Goal: Transaction & Acquisition: Purchase product/service

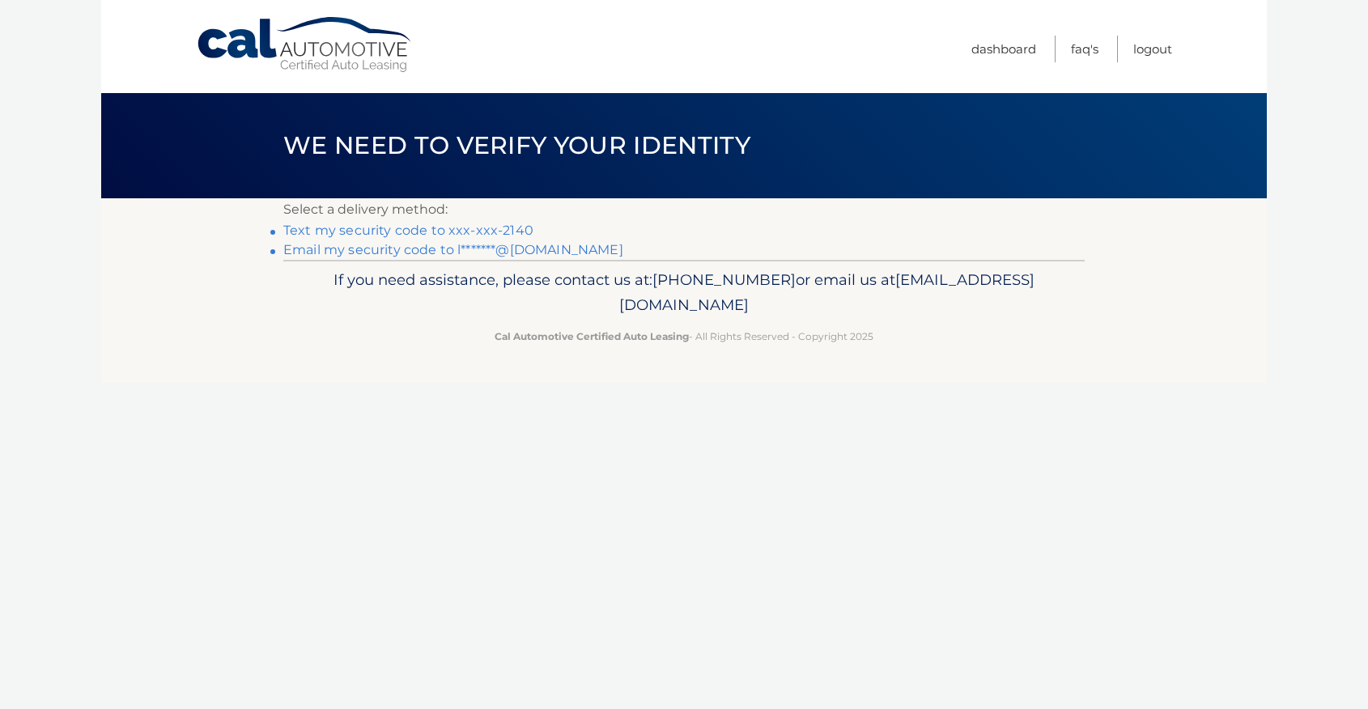
click at [515, 228] on link "Text my security code to xxx-xxx-2140" at bounding box center [408, 230] width 250 height 15
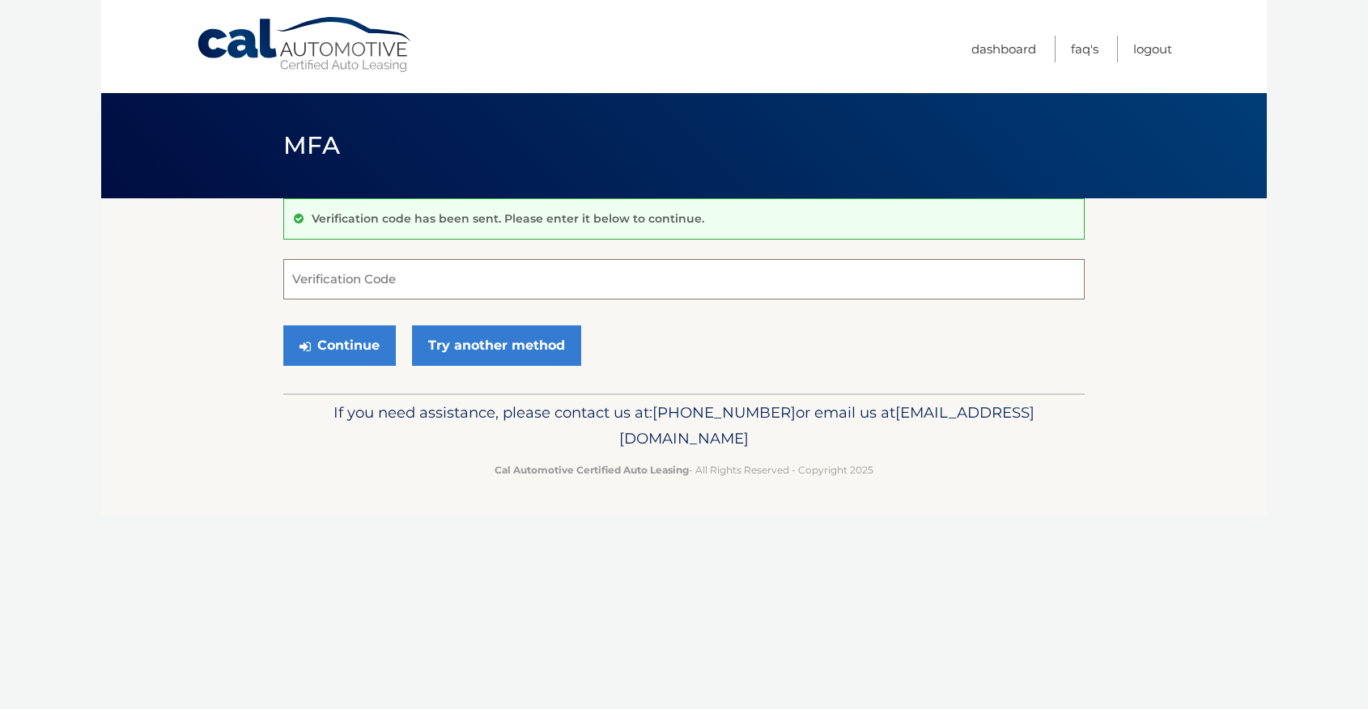
click at [498, 279] on input "Verification Code" at bounding box center [683, 279] width 801 height 40
type input "607096"
click at [381, 346] on button "Continue" at bounding box center [339, 345] width 112 height 40
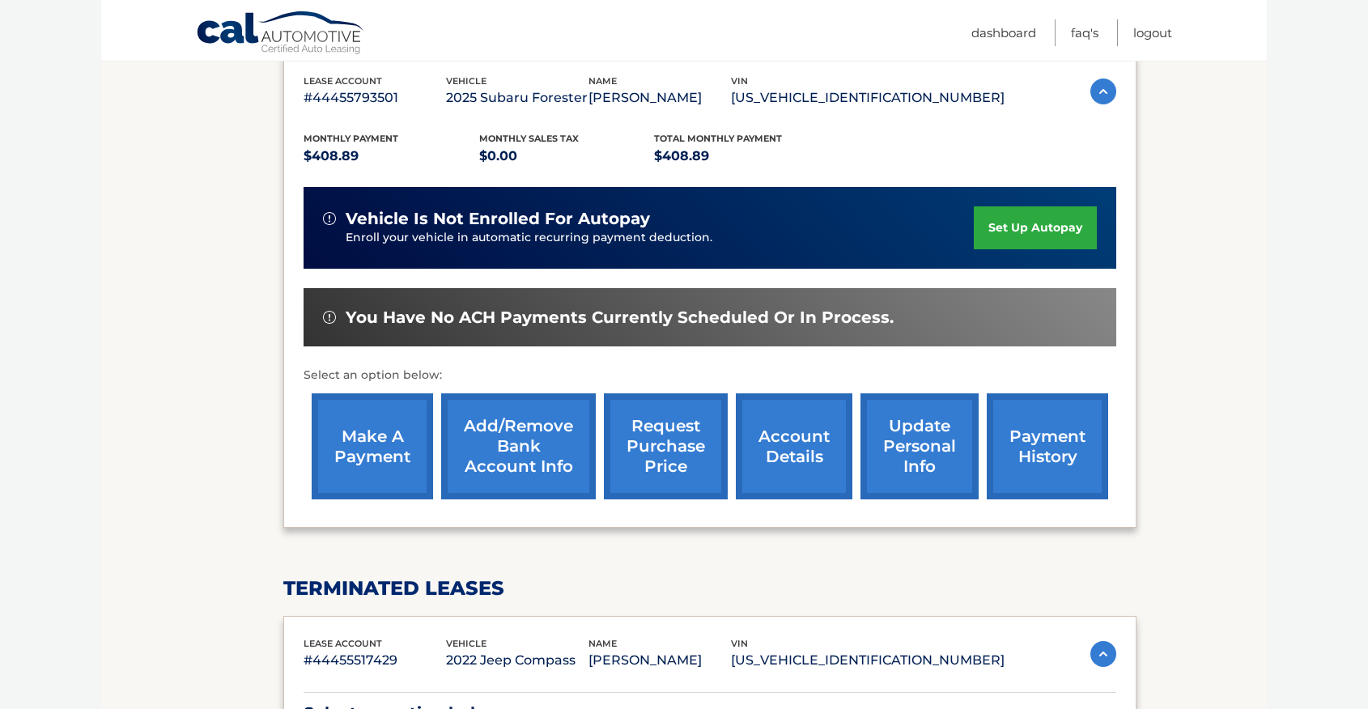
scroll to position [314, 0]
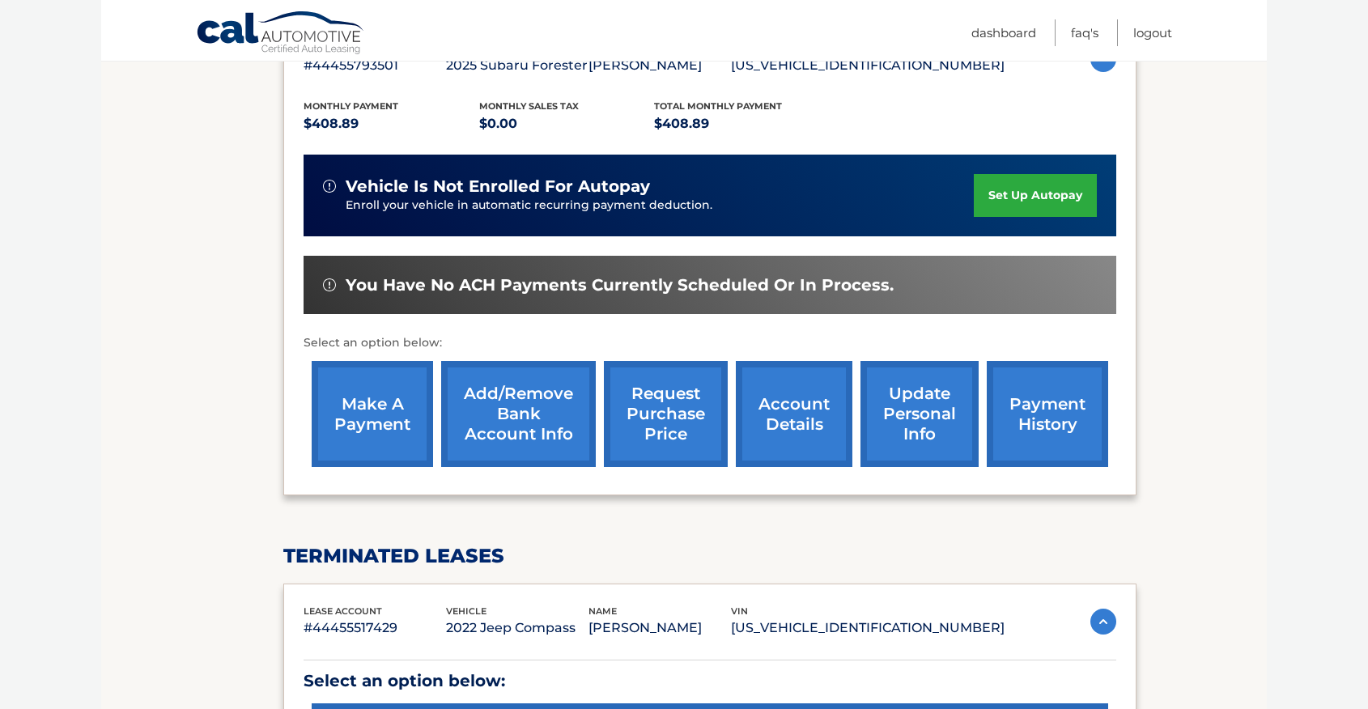
click at [400, 432] on link "make a payment" at bounding box center [372, 414] width 121 height 106
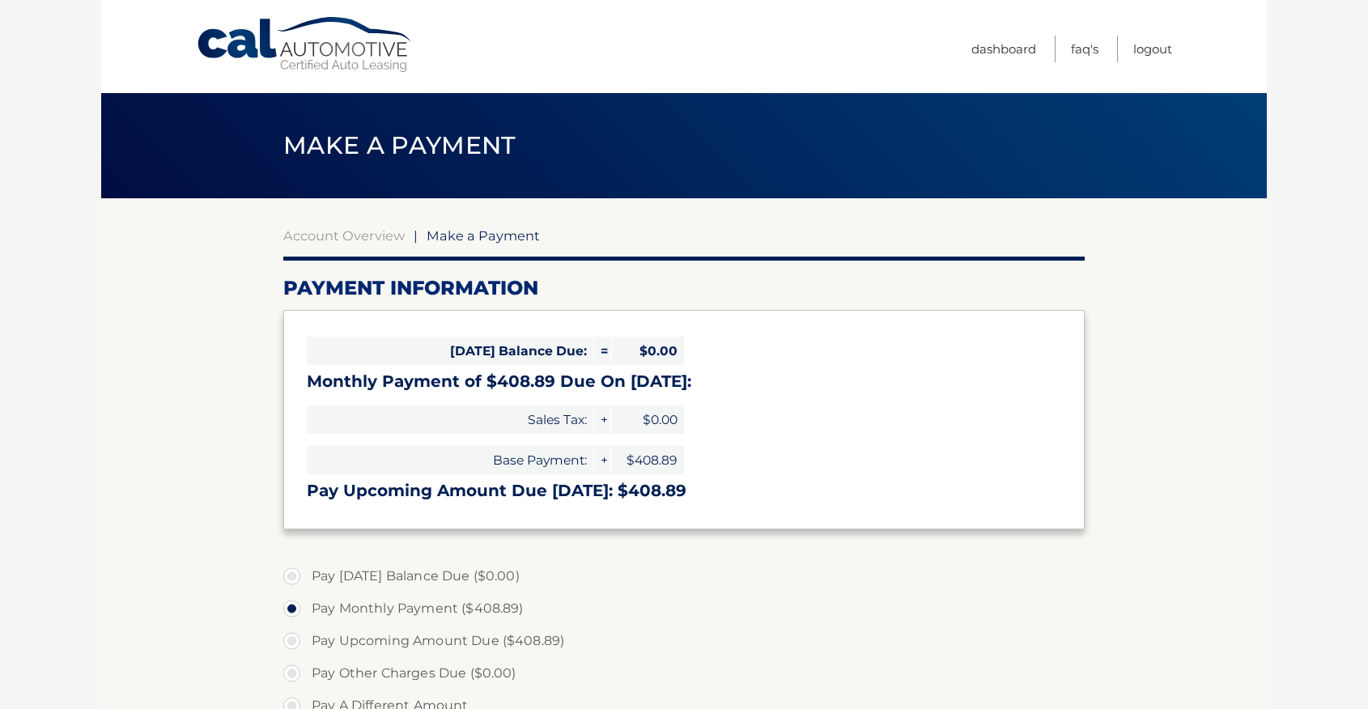
select select "ZTQ2N2VhM2QtMGFkMy00OTFiLTg2NzAtYWYyZmM1MGYwODM4"
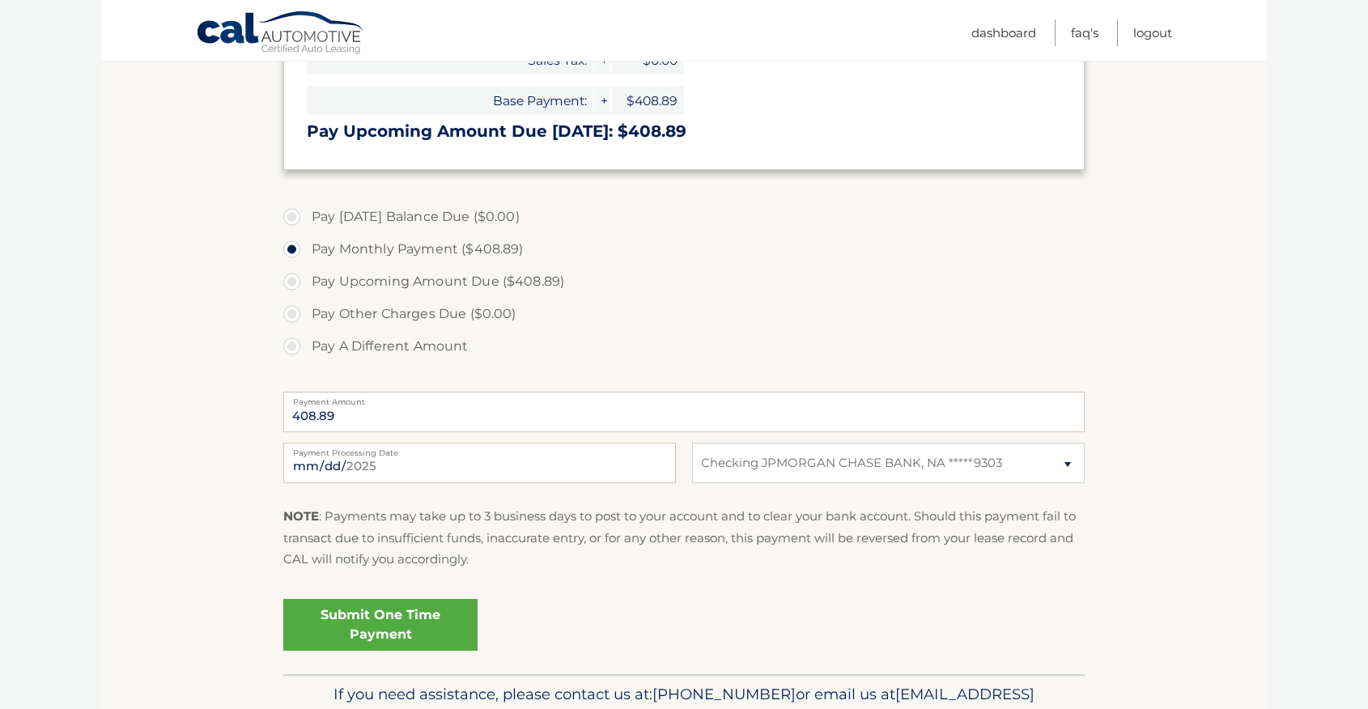
scroll to position [447, 0]
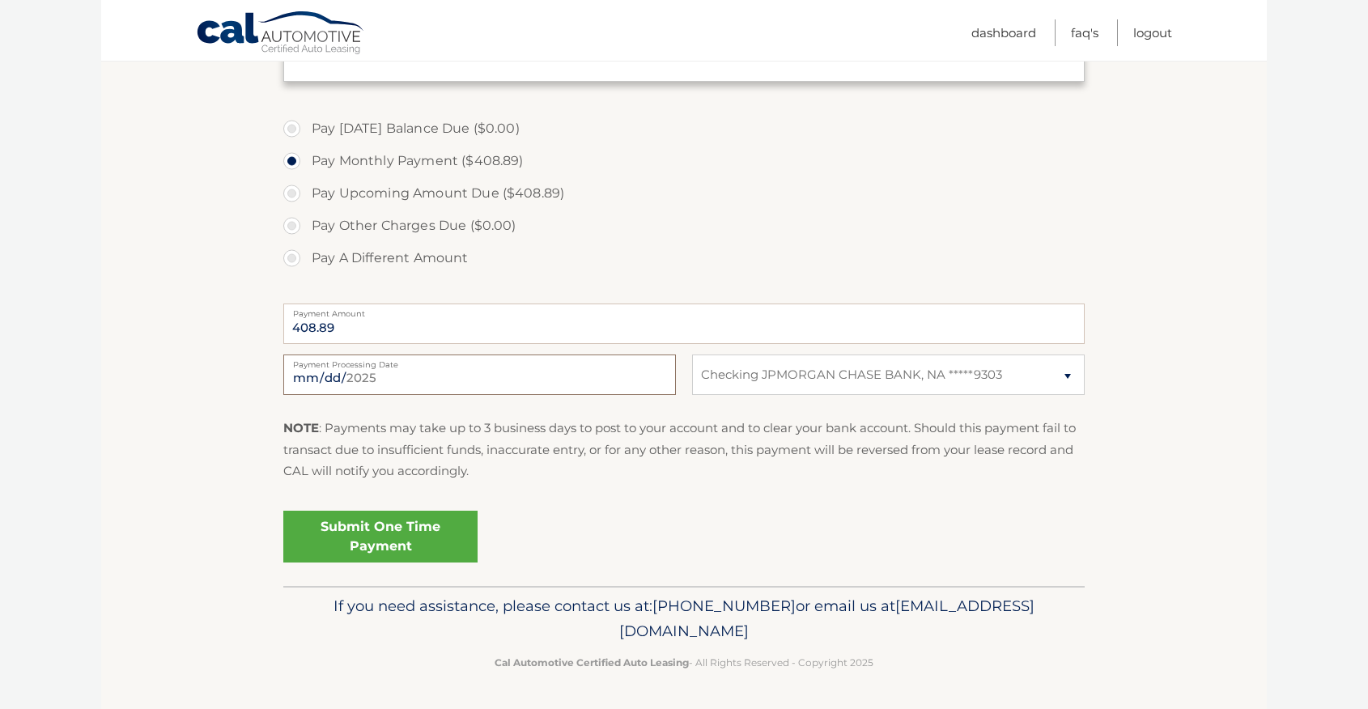
click at [524, 371] on input "[DATE]" at bounding box center [479, 374] width 392 height 40
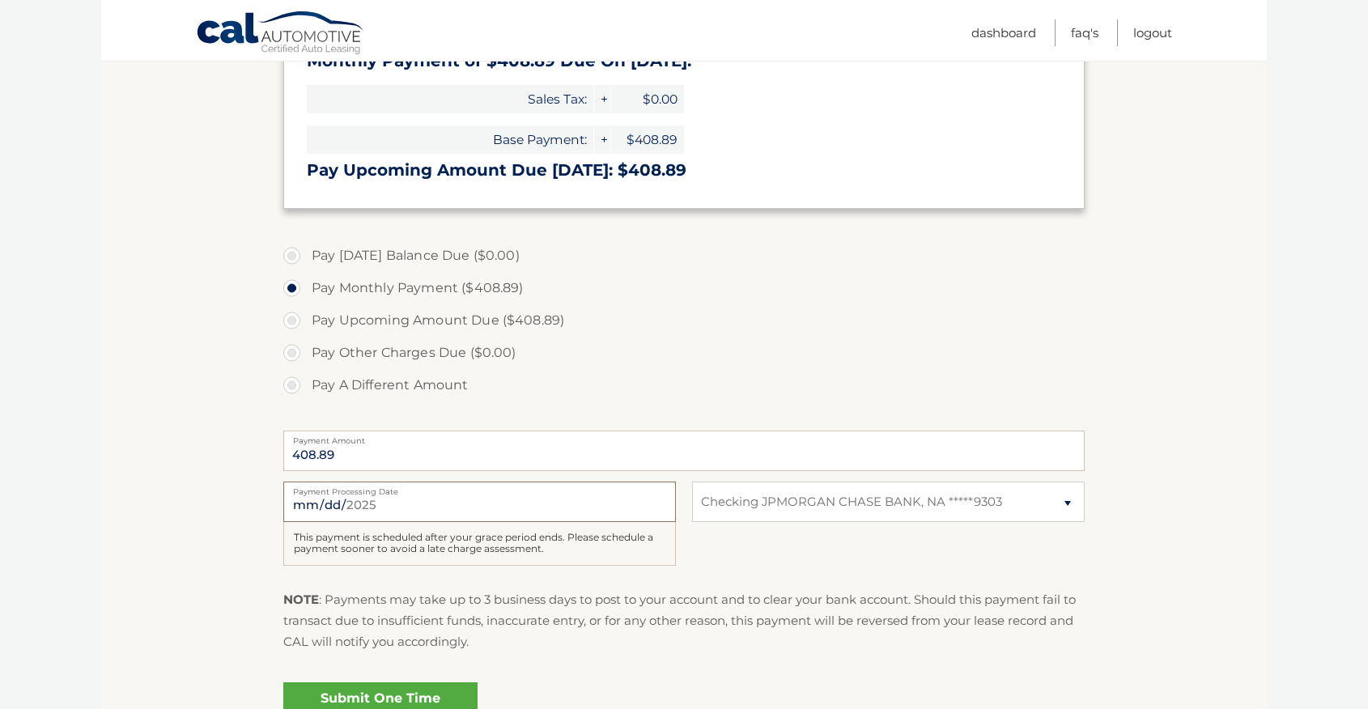
scroll to position [361, 0]
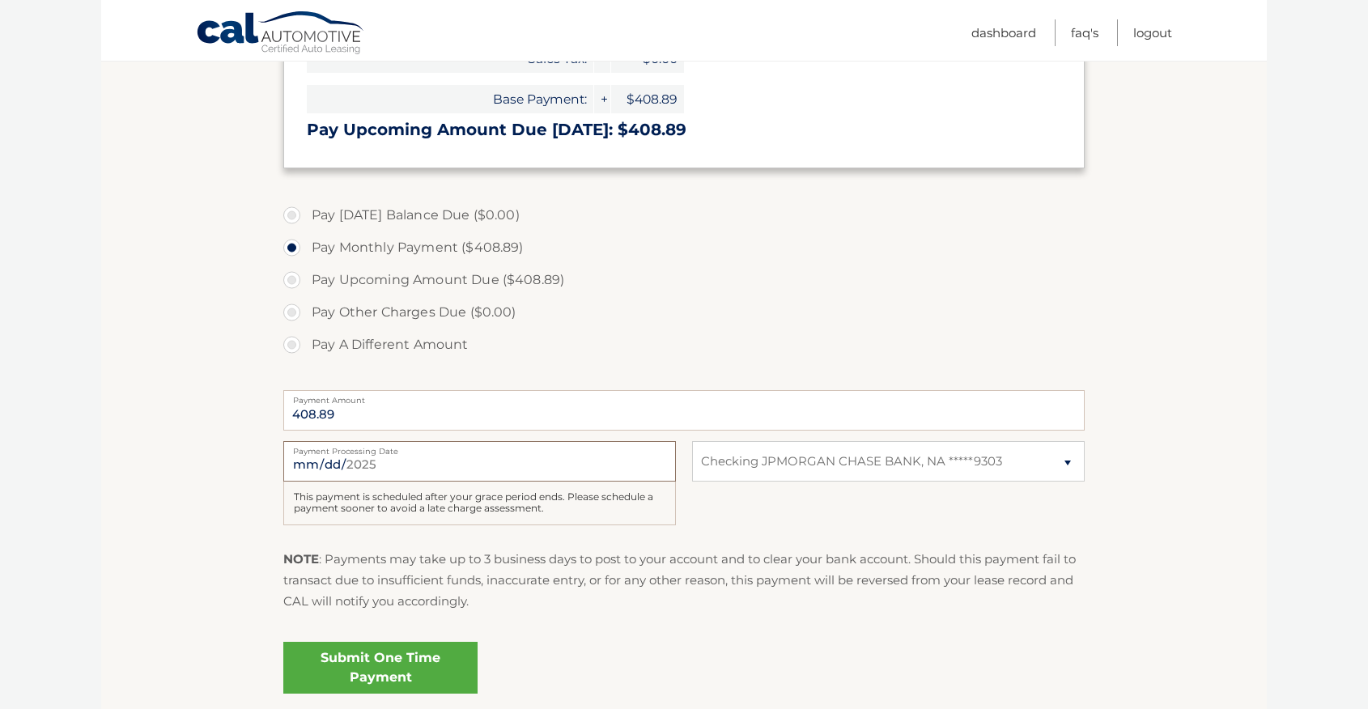
click at [422, 469] on input "[DATE]" at bounding box center [479, 461] width 392 height 40
type input "[DATE]"
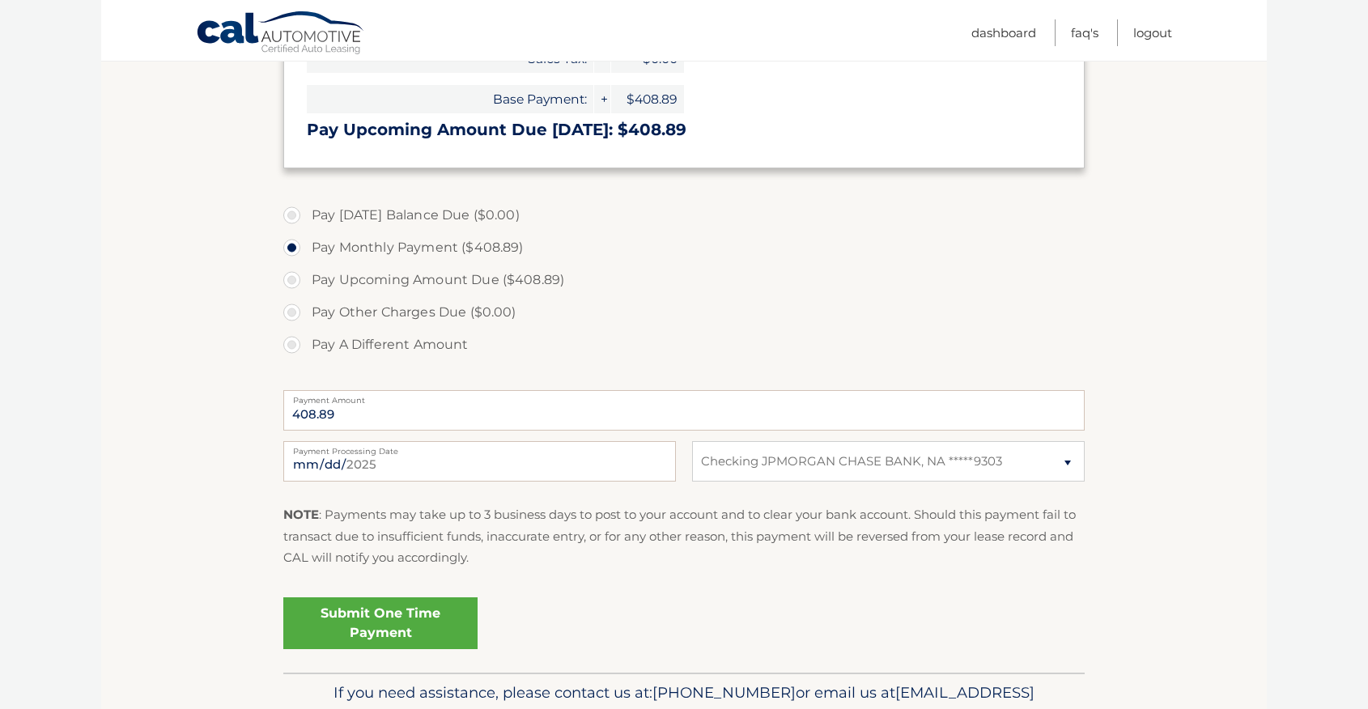
click at [395, 634] on link "Submit One Time Payment" at bounding box center [380, 623] width 194 height 52
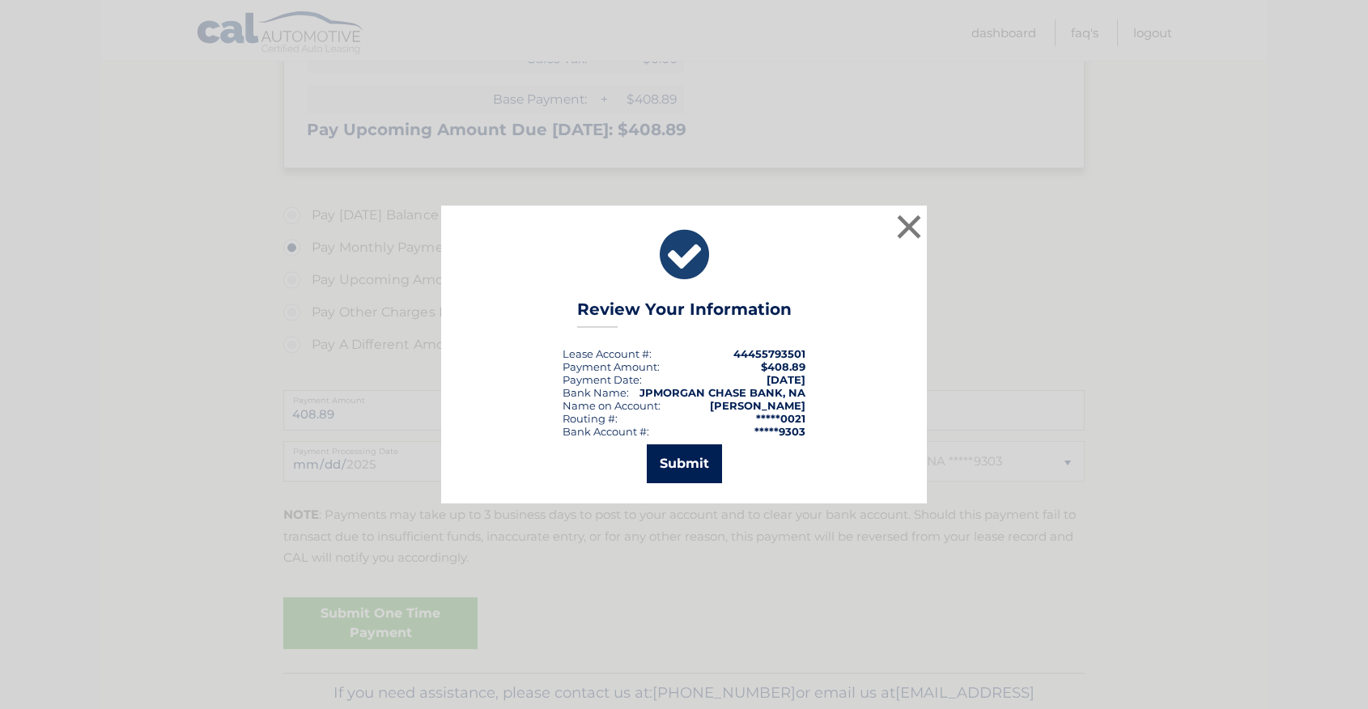
click at [678, 475] on button "Submit" at bounding box center [684, 463] width 75 height 39
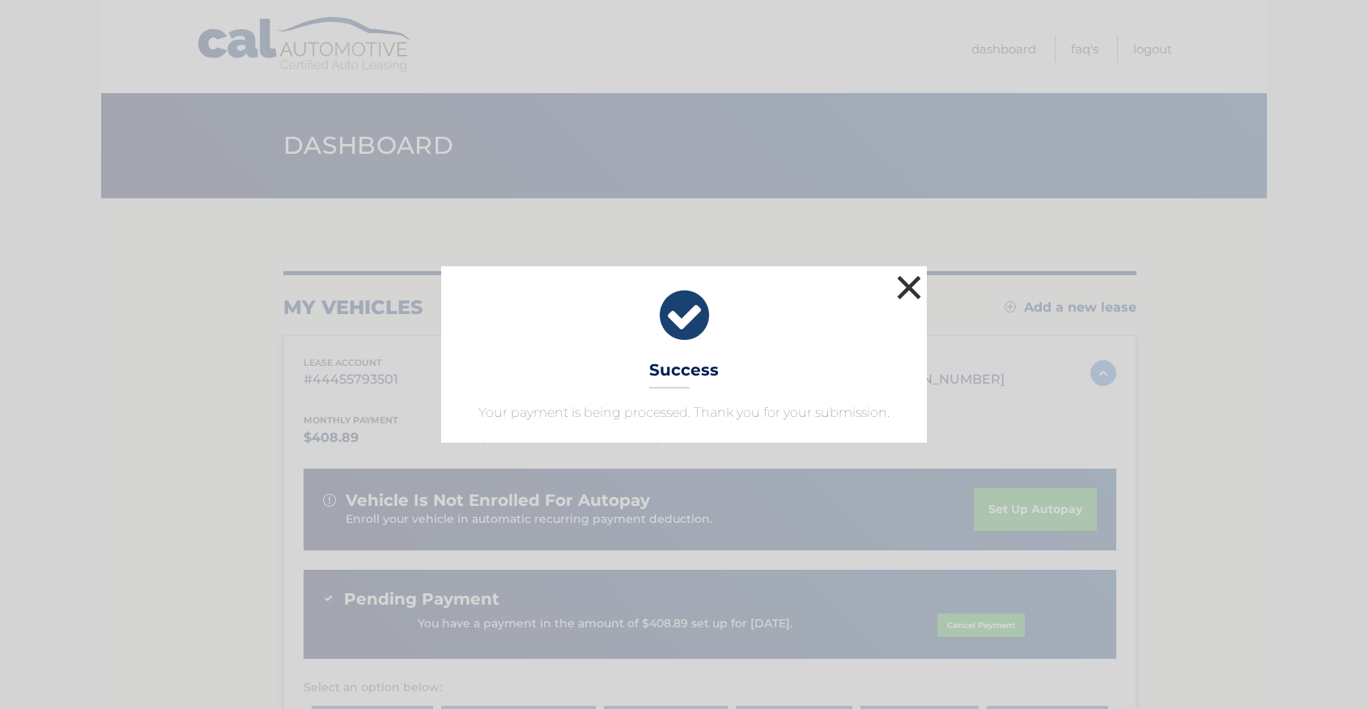
click at [910, 284] on button "×" at bounding box center [909, 287] width 32 height 32
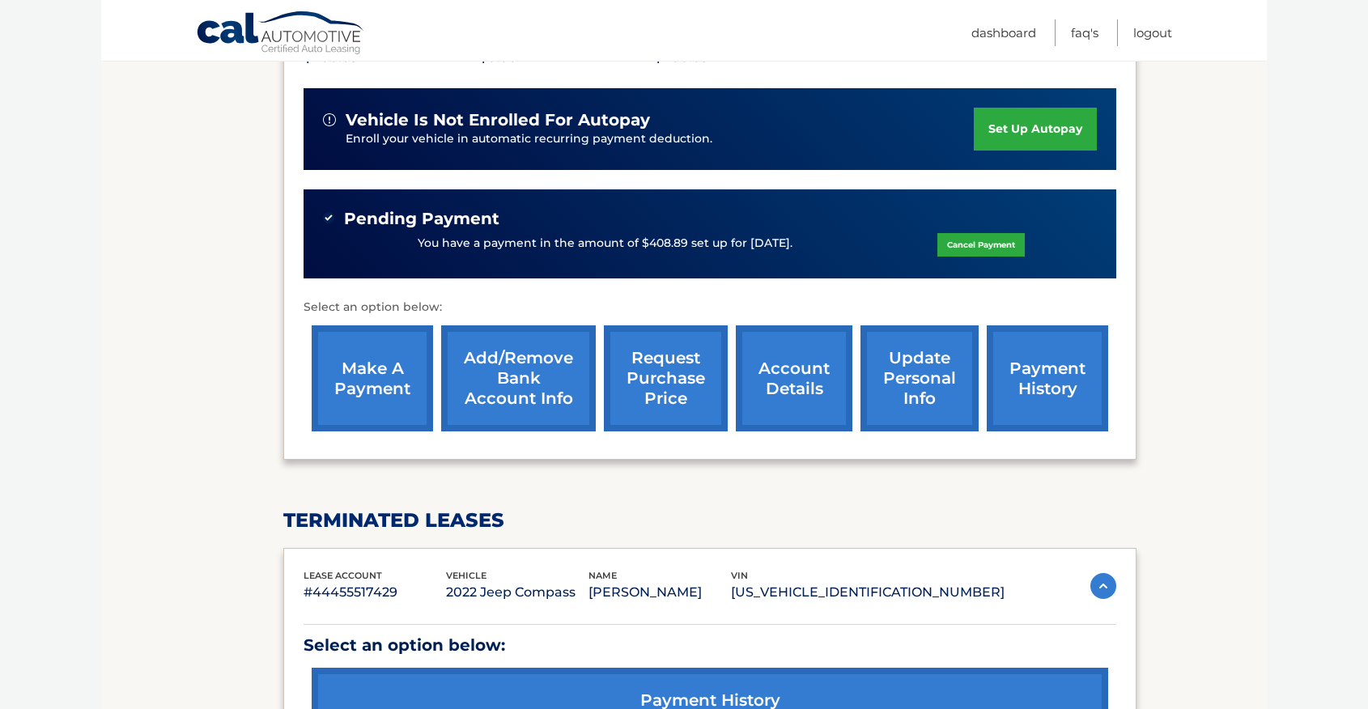
scroll to position [380, 0]
